Goal: Task Accomplishment & Management: Use online tool/utility

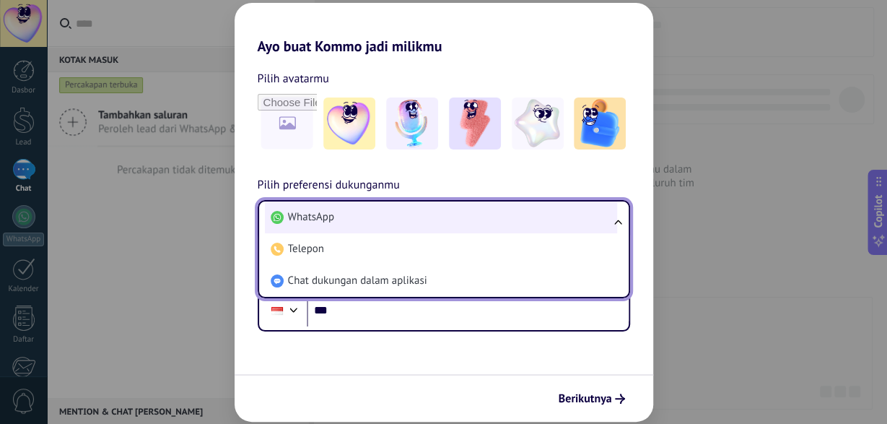
click at [432, 221] on li "WhatsApp" at bounding box center [441, 217] width 352 height 32
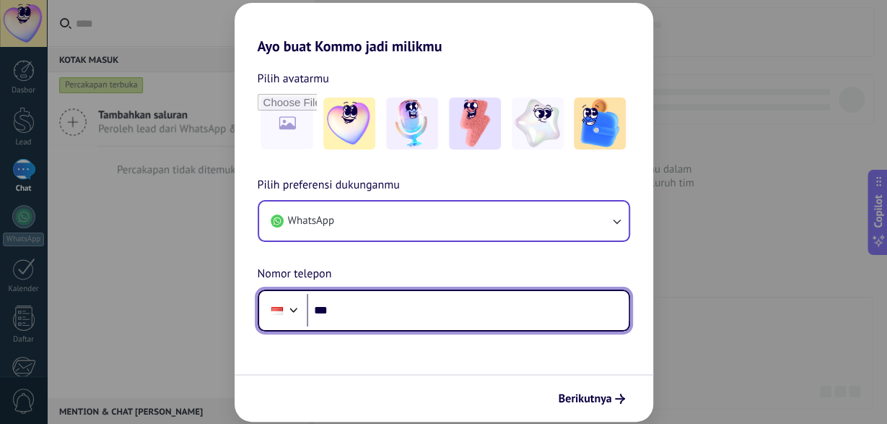
click at [440, 317] on input "***" at bounding box center [468, 310] width 322 height 33
type input "**********"
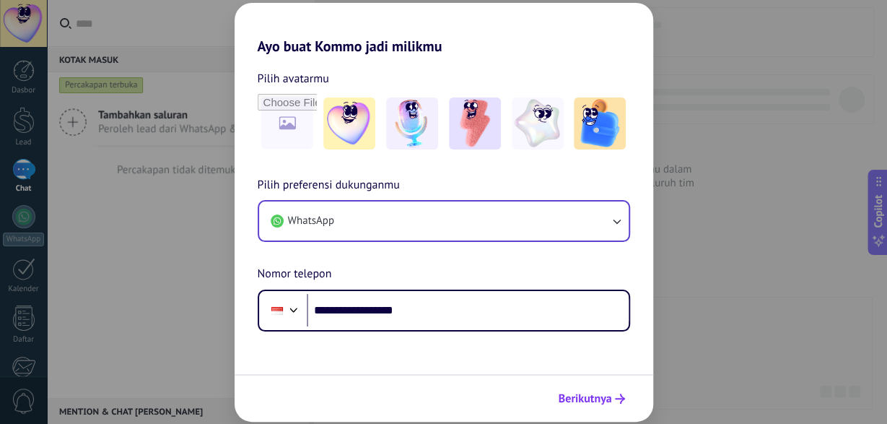
click at [601, 395] on span "Berikutnya" at bounding box center [585, 398] width 53 height 10
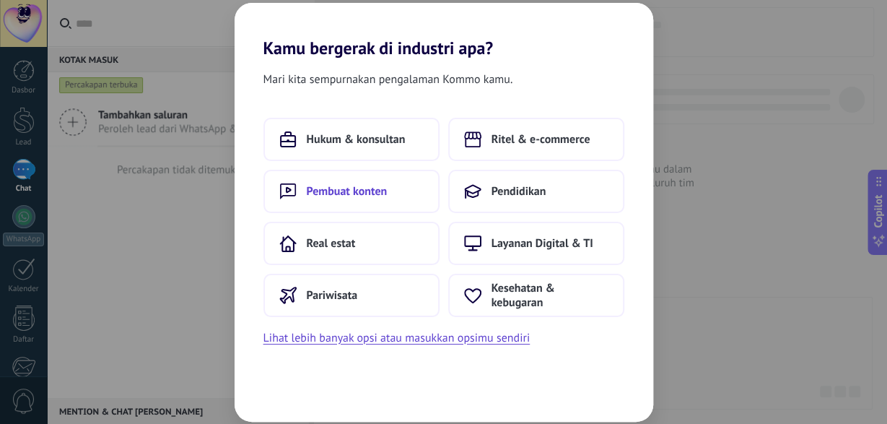
click at [336, 187] on span "Pembuat konten" at bounding box center [347, 191] width 81 height 14
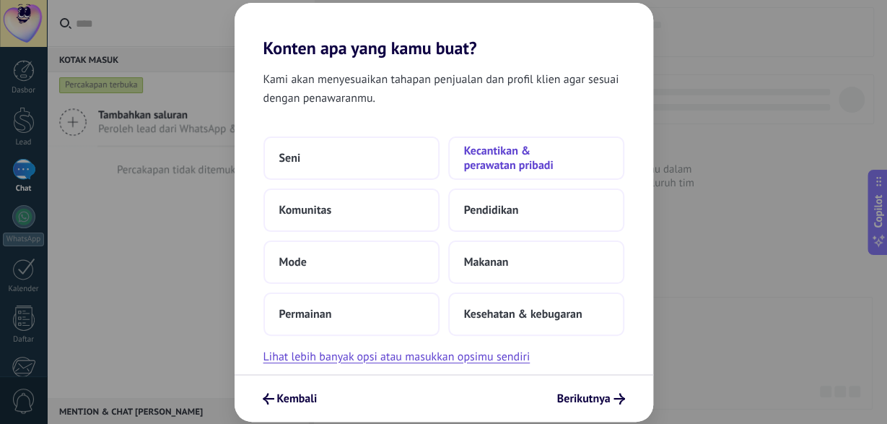
click at [527, 173] on span "Kecantikan & perawatan pribadi" at bounding box center [536, 158] width 144 height 29
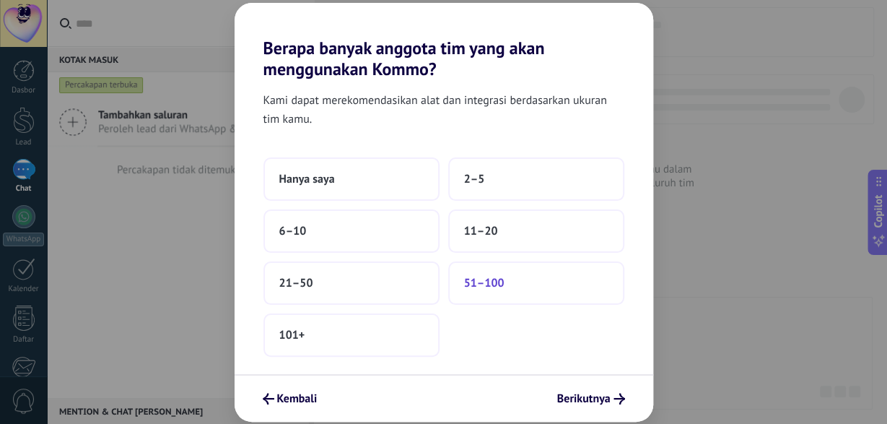
click at [457, 288] on button "51–100" at bounding box center [536, 282] width 176 height 43
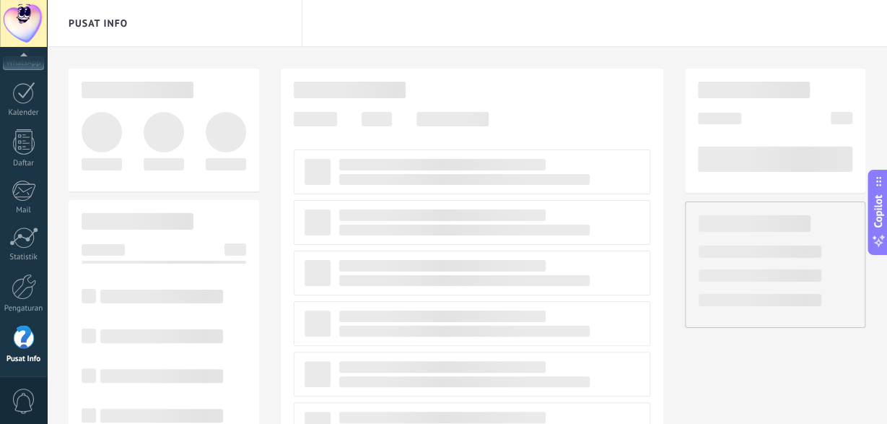
scroll to position [176, 0]
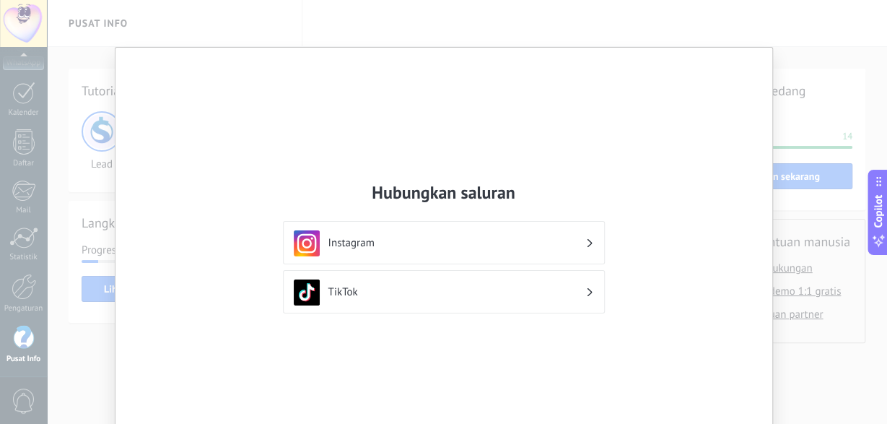
click at [337, 308] on div "TikTok" at bounding box center [444, 291] width 322 height 43
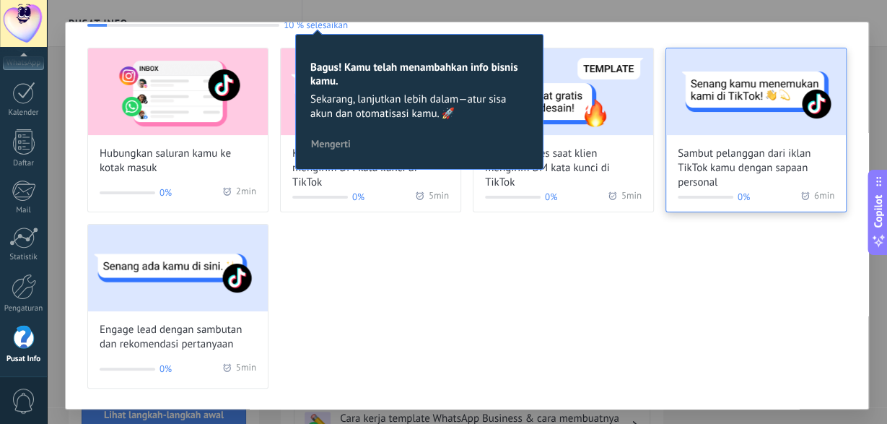
click at [778, 95] on img at bounding box center [756, 91] width 180 height 87
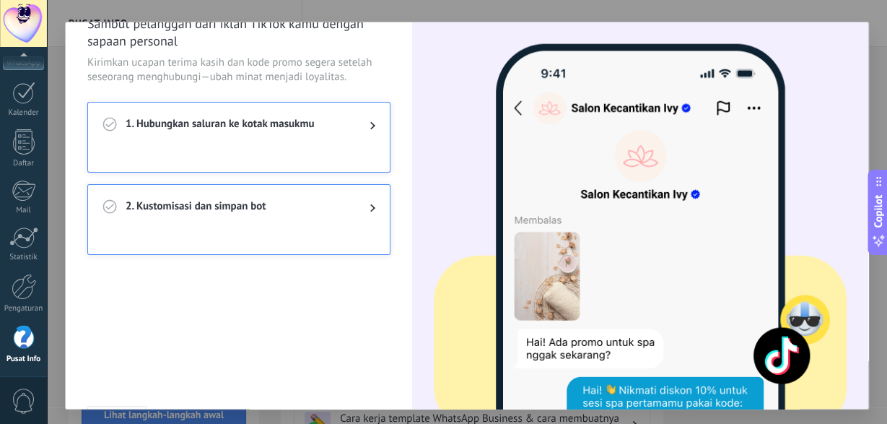
click at [266, 131] on span "1. Hubungkan saluran ke kotak masukmu" at bounding box center [236, 125] width 221 height 17
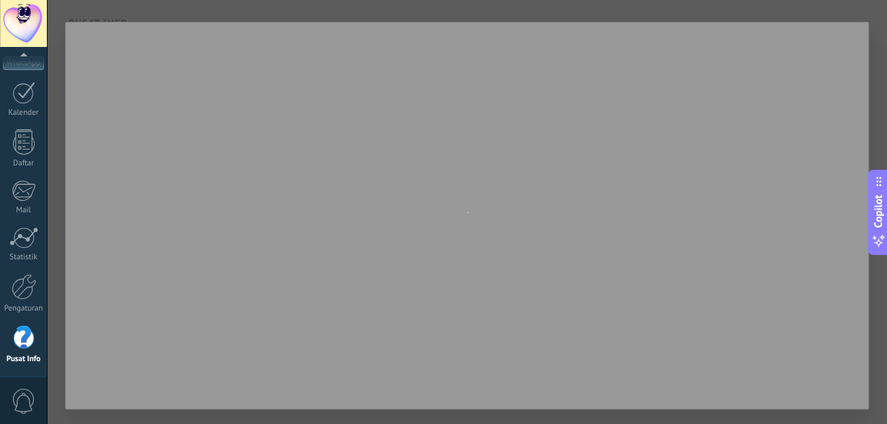
scroll to position [0, 0]
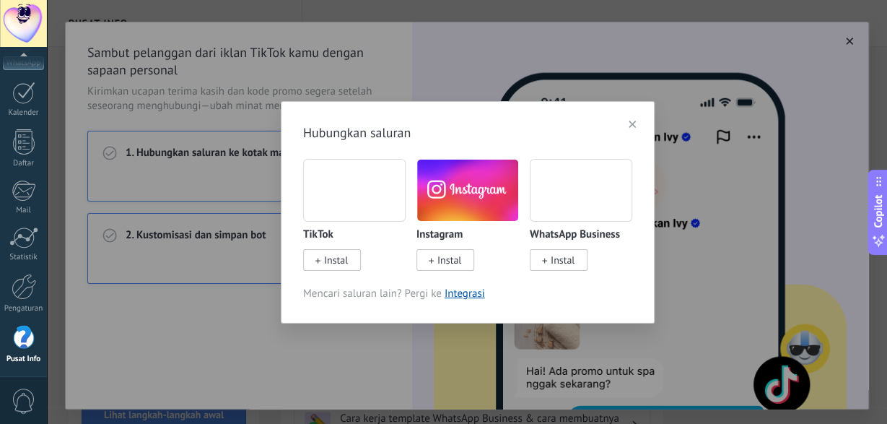
click at [551, 269] on span "Instal" at bounding box center [559, 260] width 58 height 22
click at [450, 261] on span "Instal" at bounding box center [450, 259] width 24 height 13
